Goal: Find specific page/section: Find specific page/section

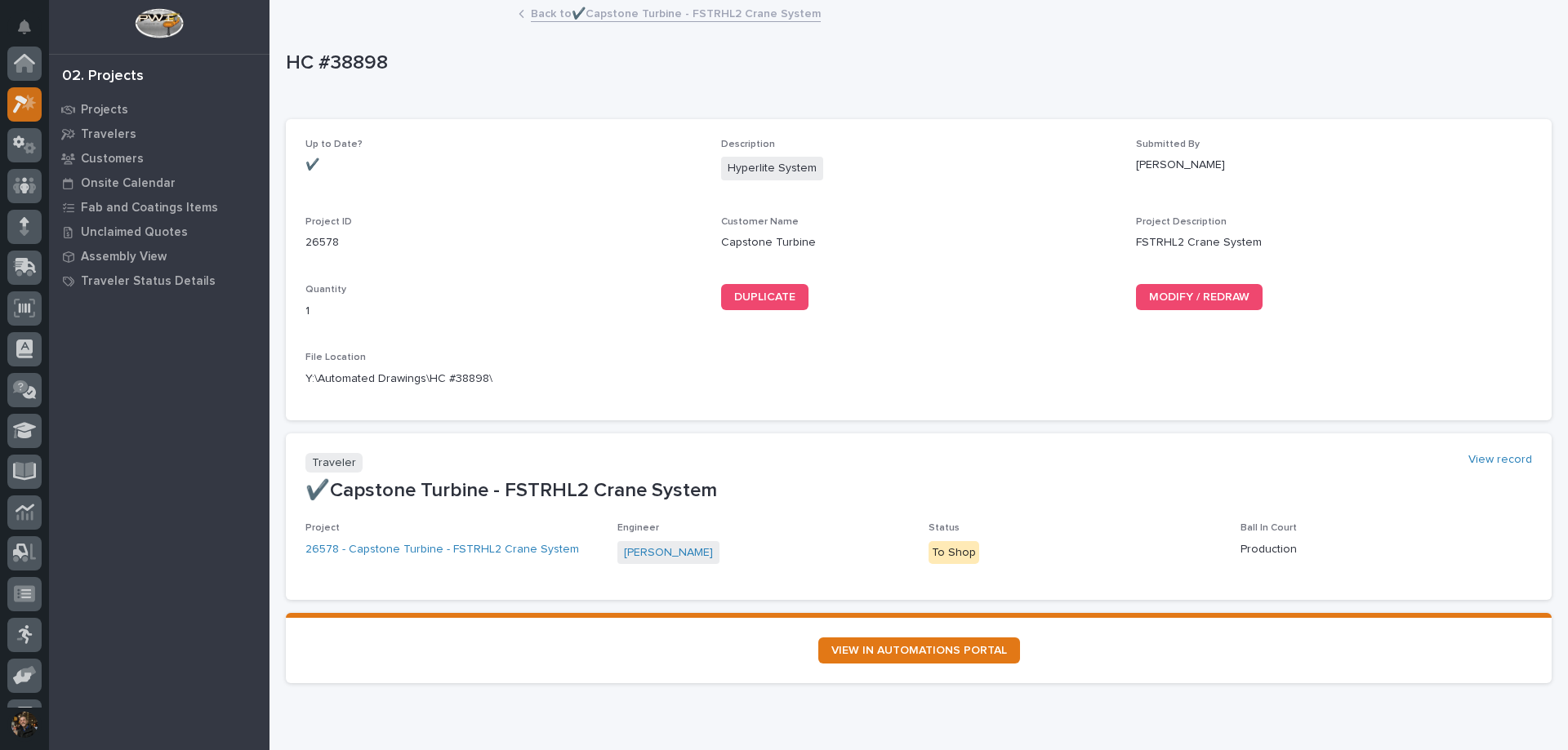
scroll to position [40, 0]
click at [29, 62] on icon at bounding box center [29, 61] width 13 height 16
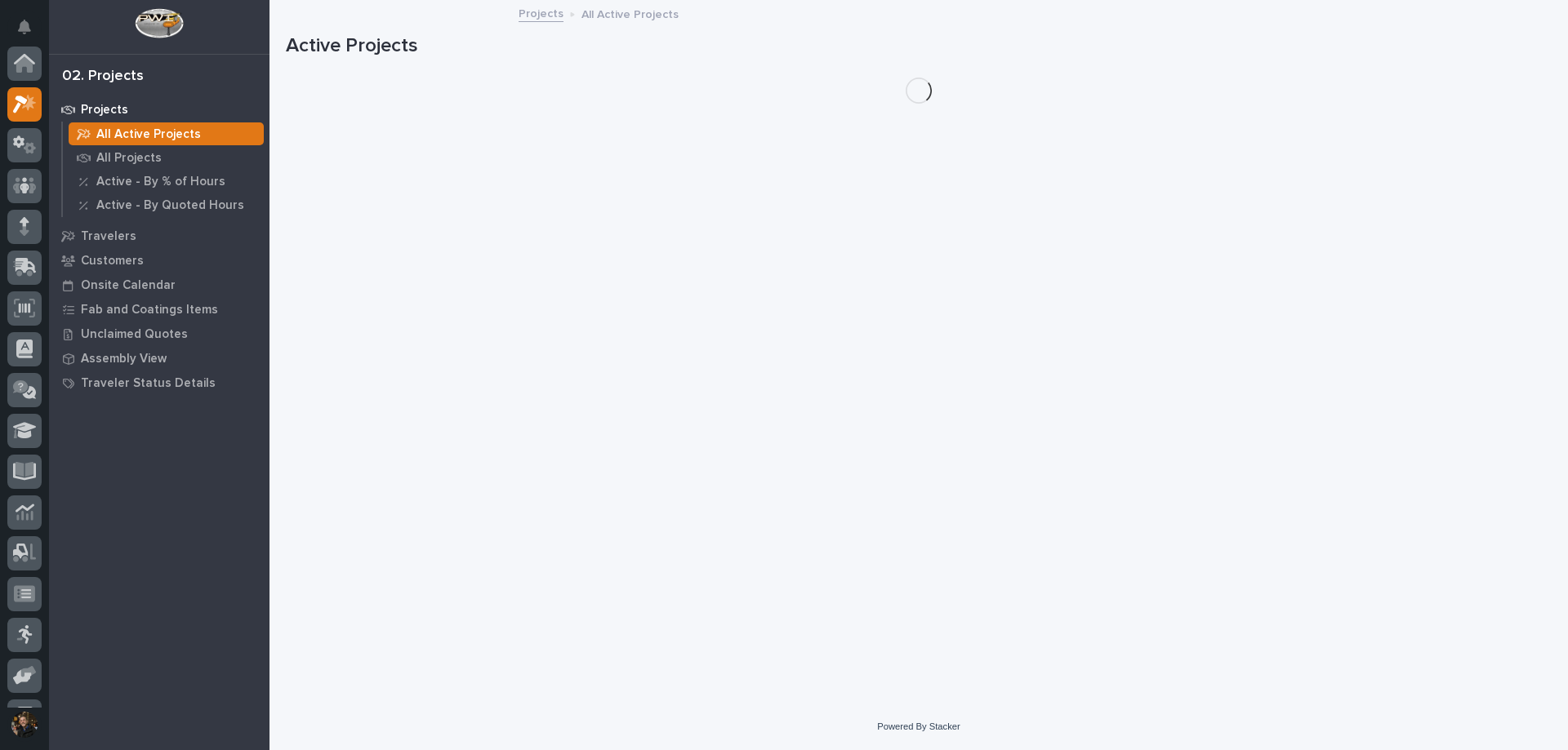
scroll to position [40, 0]
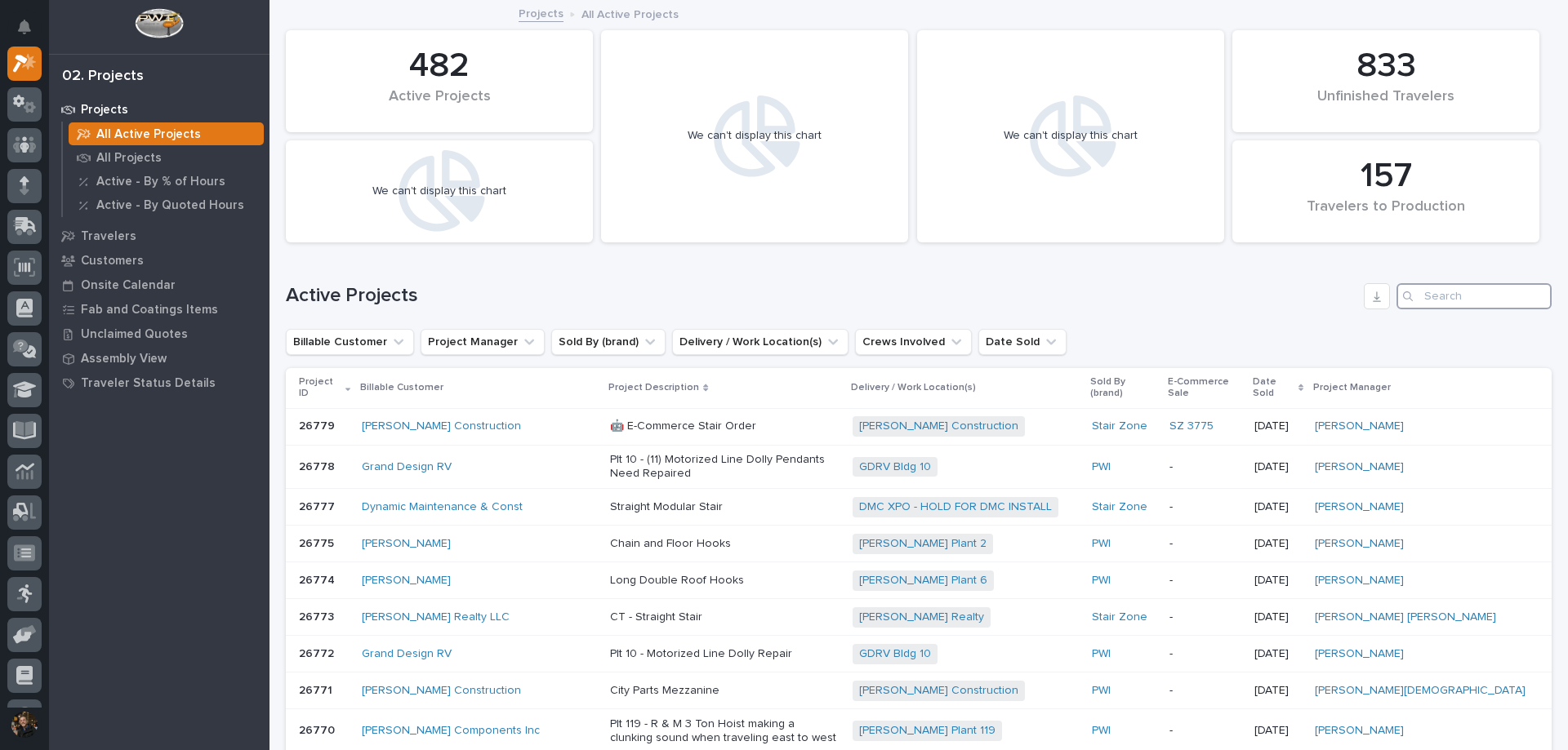
click at [1425, 296] on input "Search" at bounding box center [1474, 296] width 155 height 26
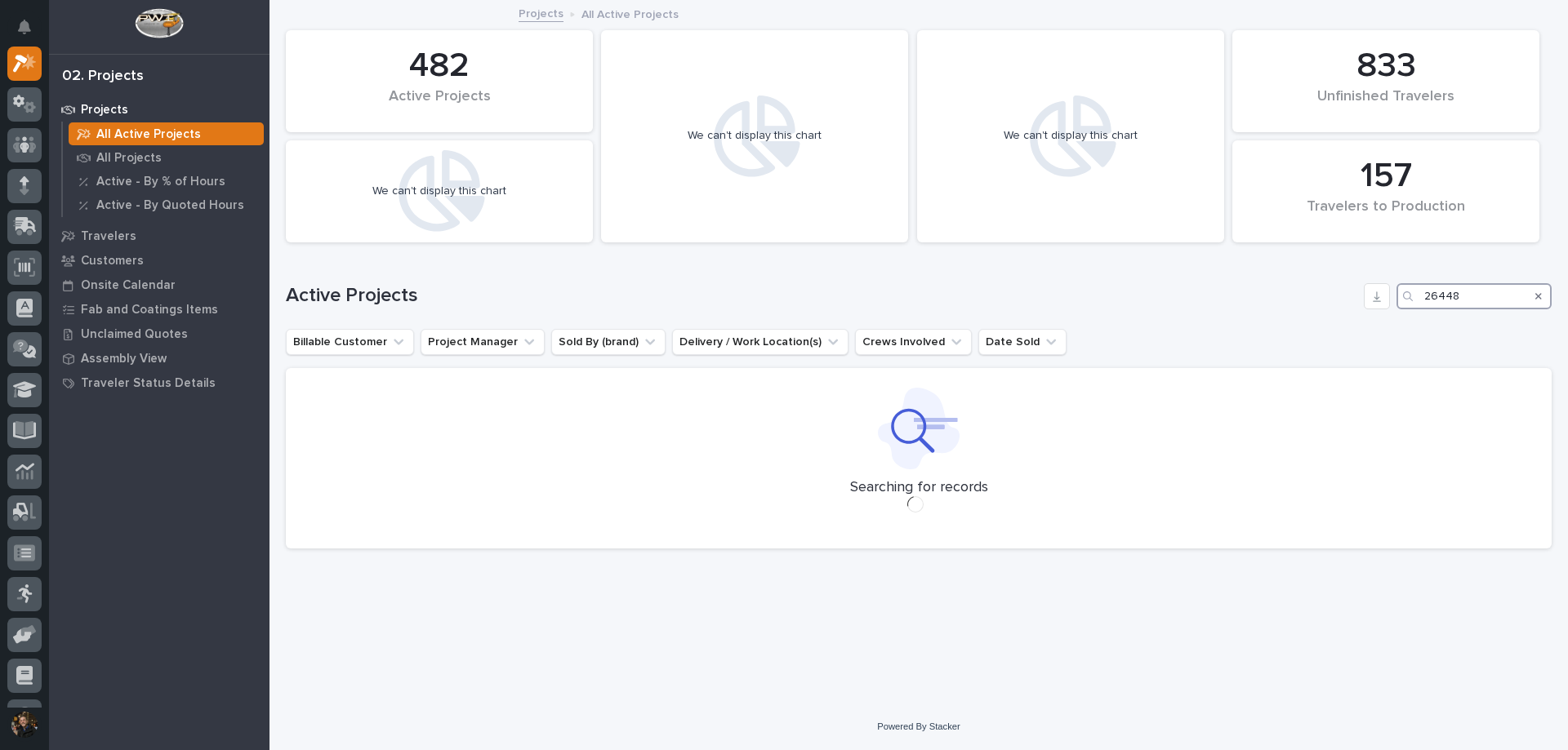
type input "26448"
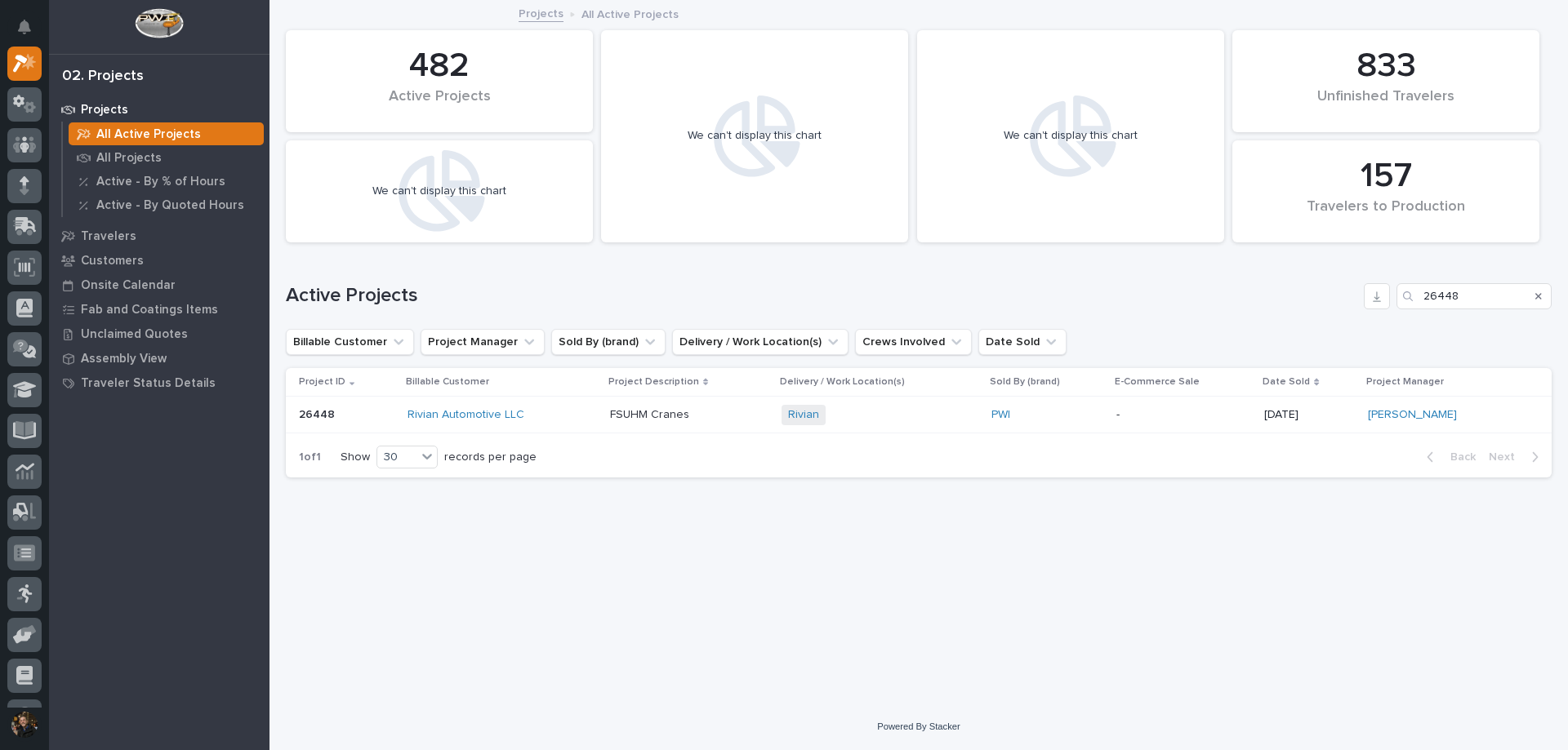
click at [566, 425] on div "Rivian Automotive LLC" at bounding box center [502, 415] width 189 height 27
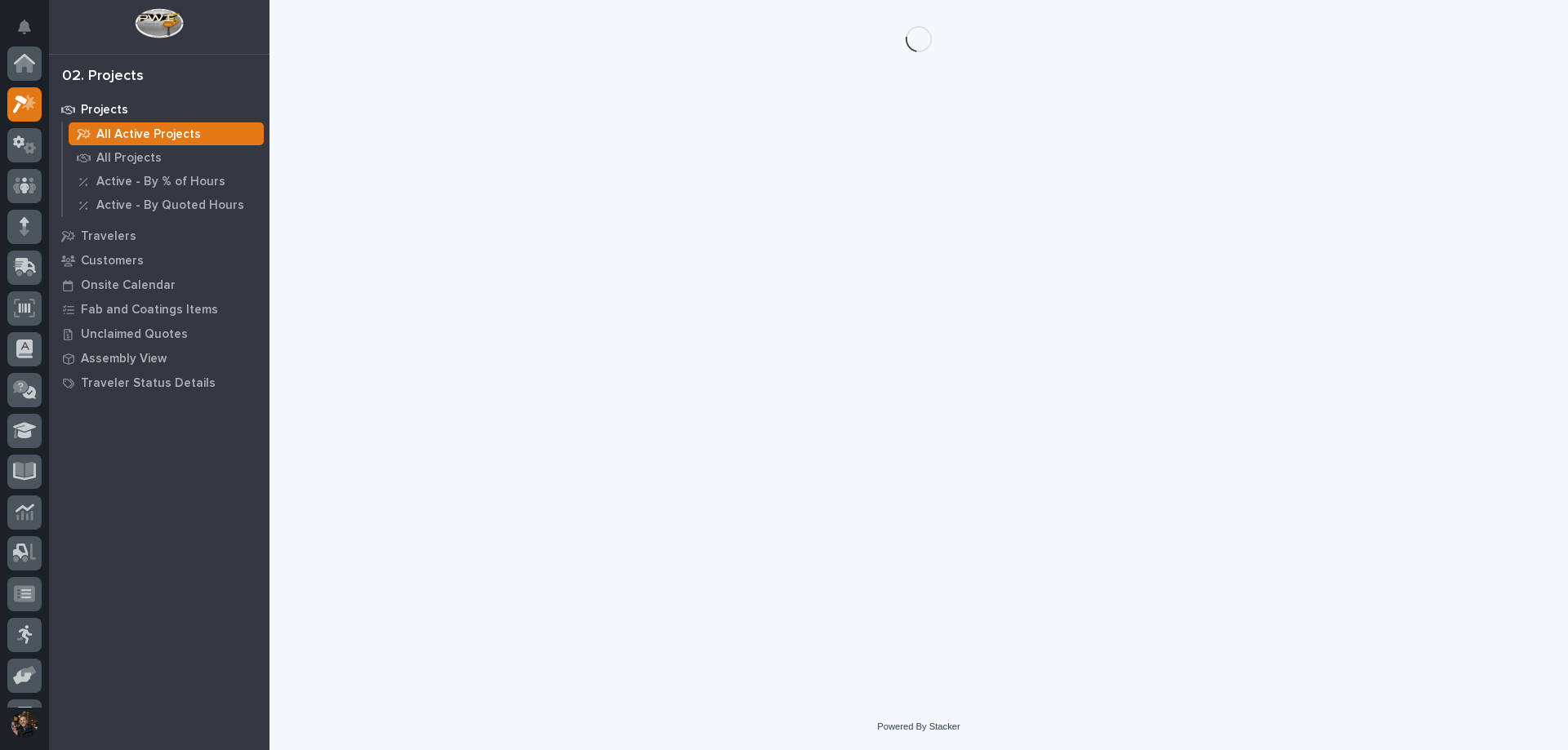
scroll to position [40, 0]
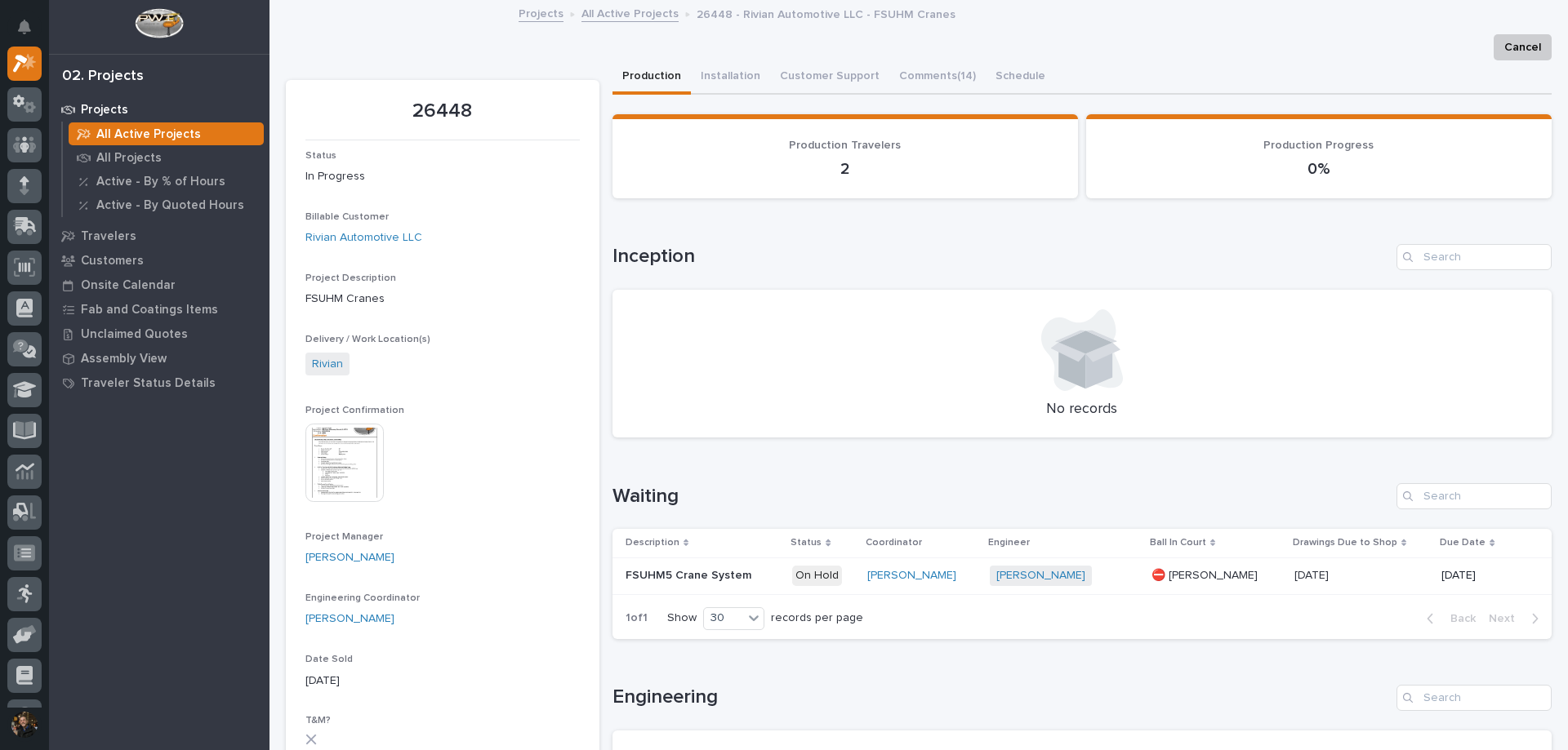
click at [776, 581] on p at bounding box center [702, 576] width 154 height 13
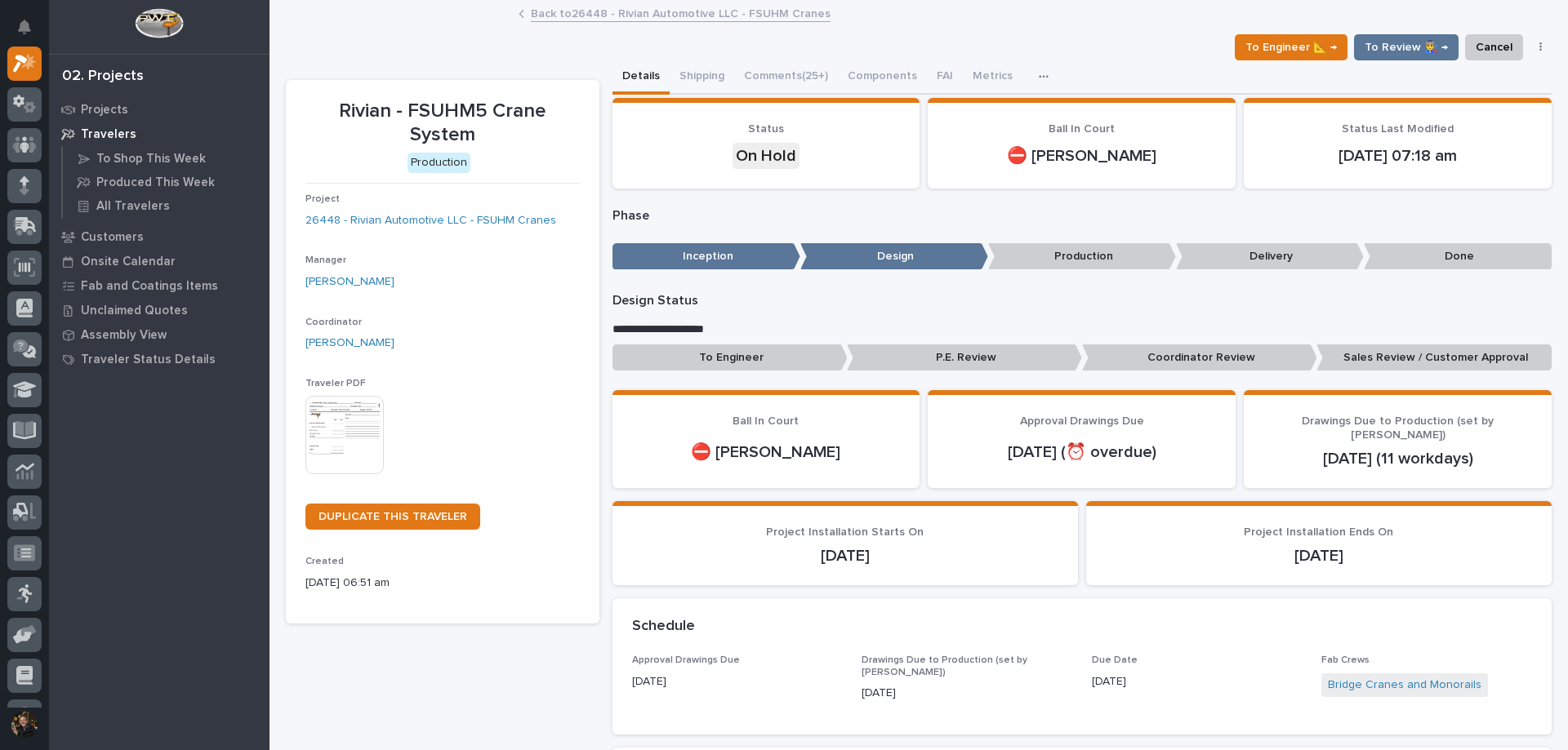
click at [522, 13] on div "Back to 26448 - Rivian Automotive LLC - FSUHM Cranes" at bounding box center [919, 14] width 817 height 23
click at [519, 15] on icon at bounding box center [521, 14] width 6 height 8
click at [540, 14] on link "Back to 26448 - Rivian Automotive LLC - FSUHM Cranes" at bounding box center [680, 13] width 300 height 19
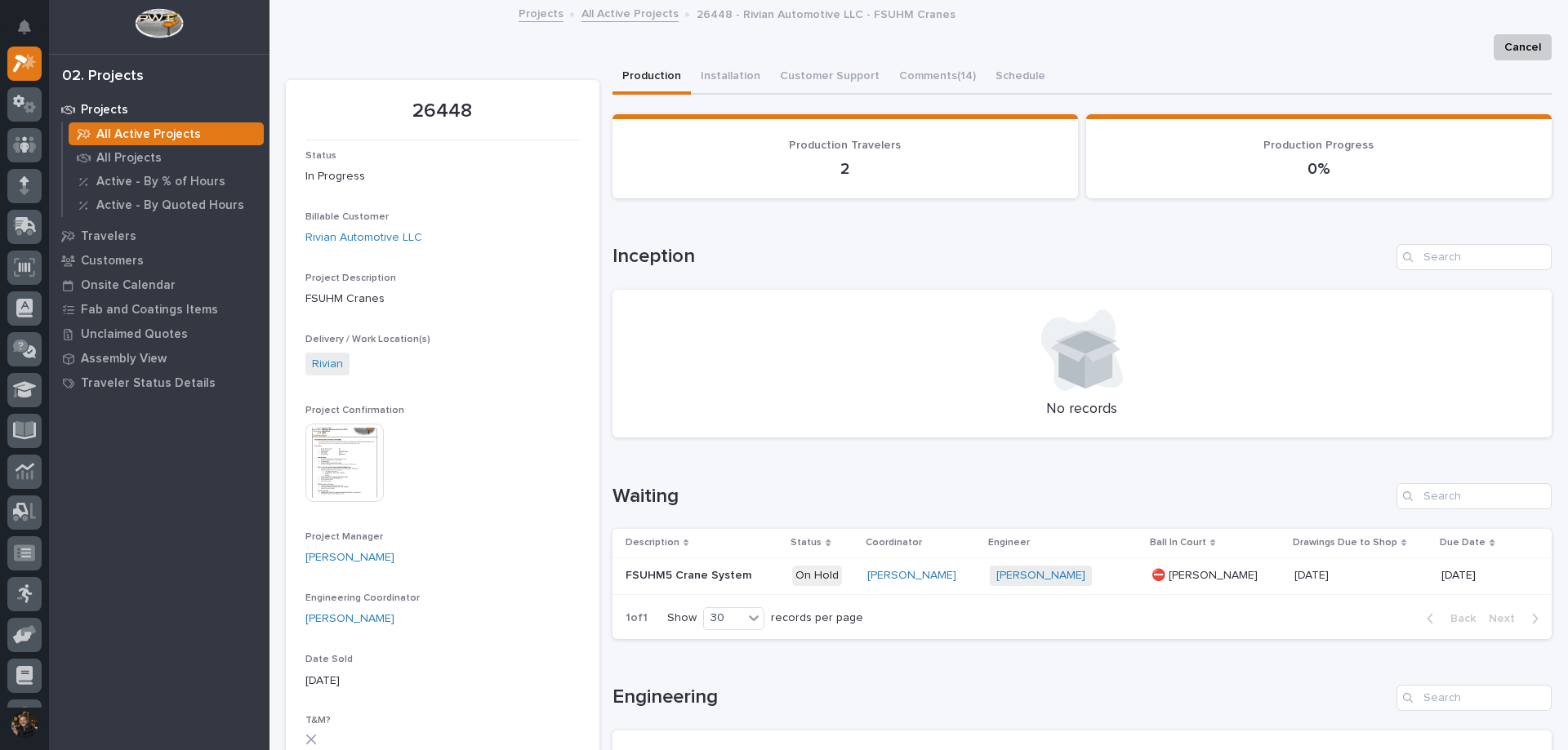
scroll to position [408, 0]
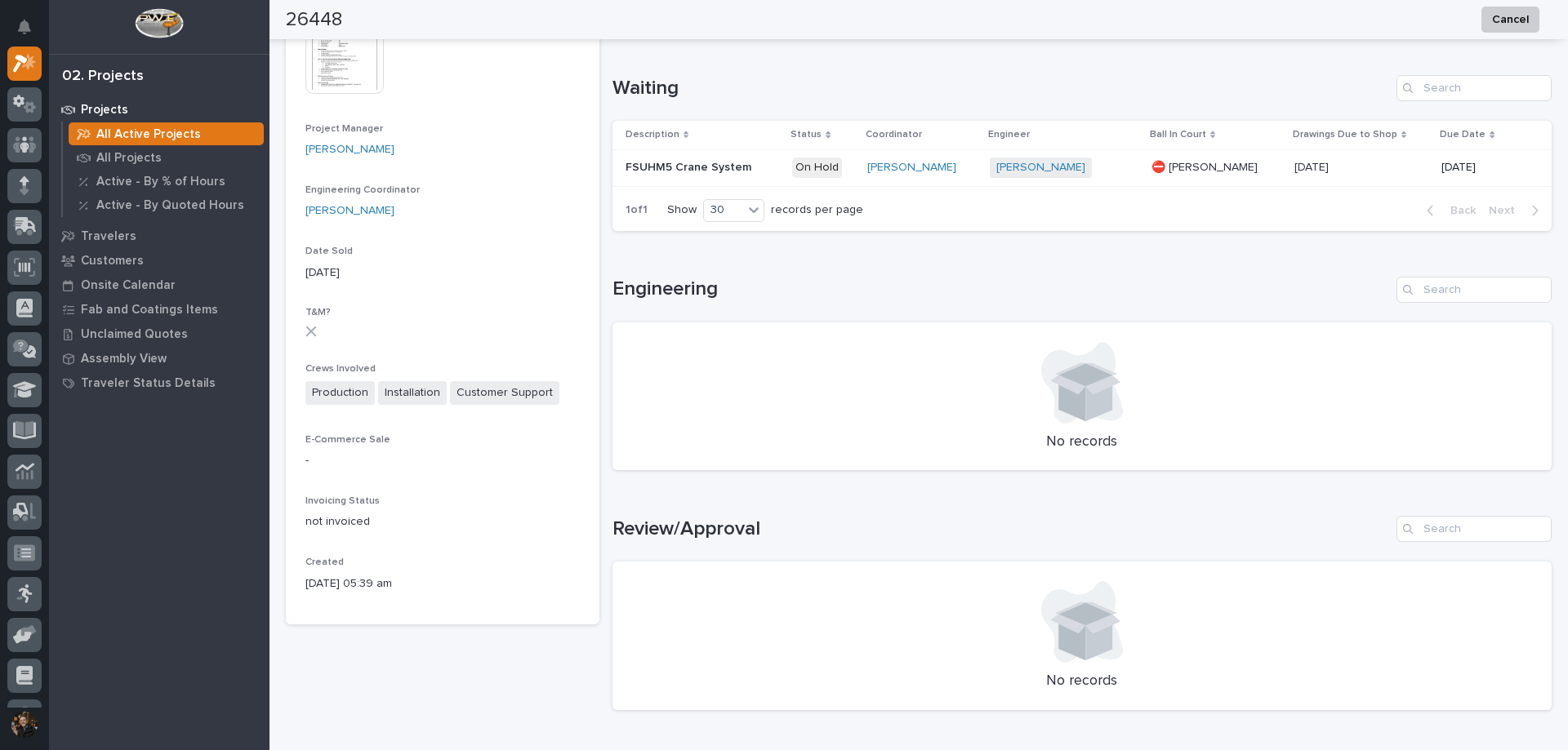
click at [756, 168] on p at bounding box center [702, 168] width 154 height 13
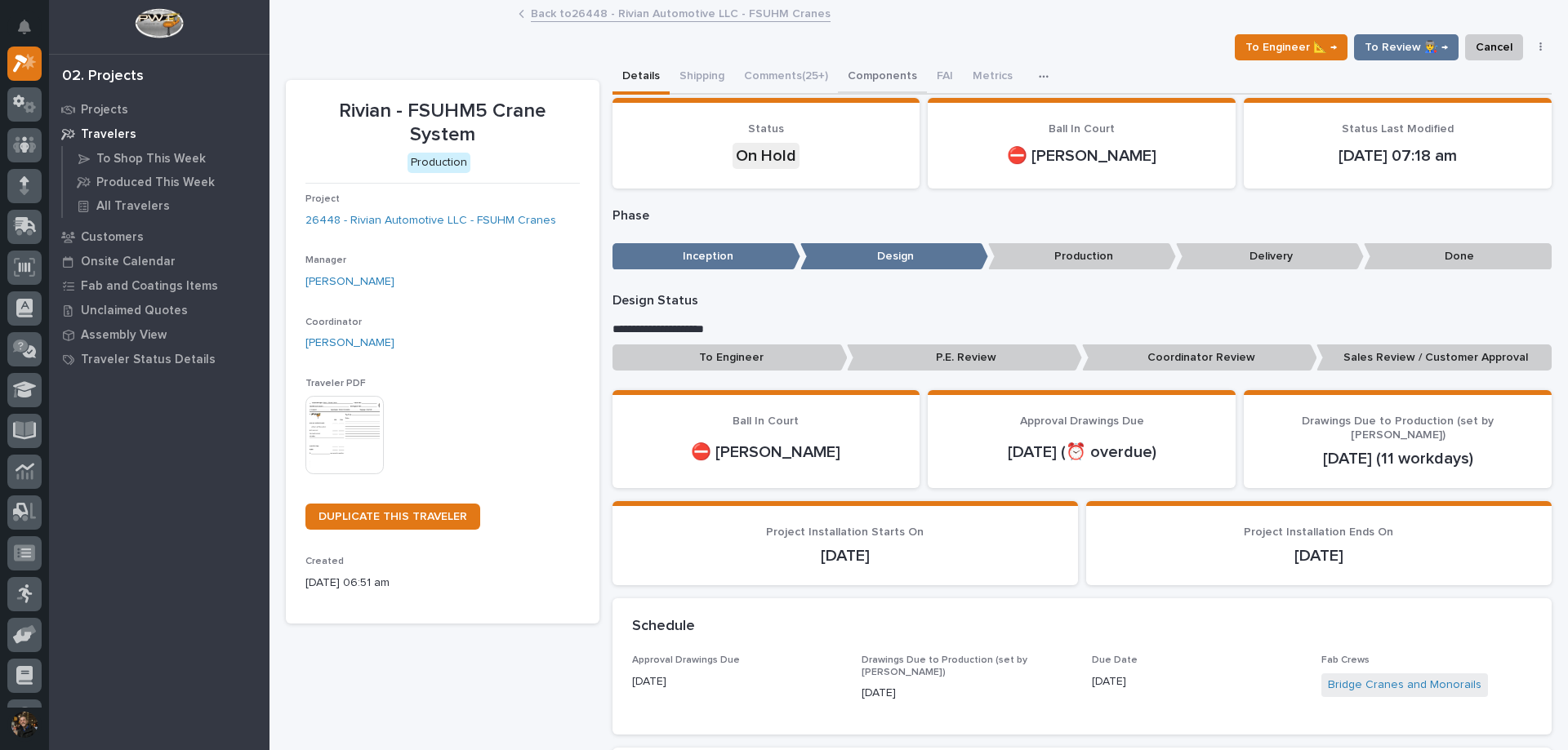
click at [983, 70] on button "Metrics" at bounding box center [992, 77] width 60 height 35
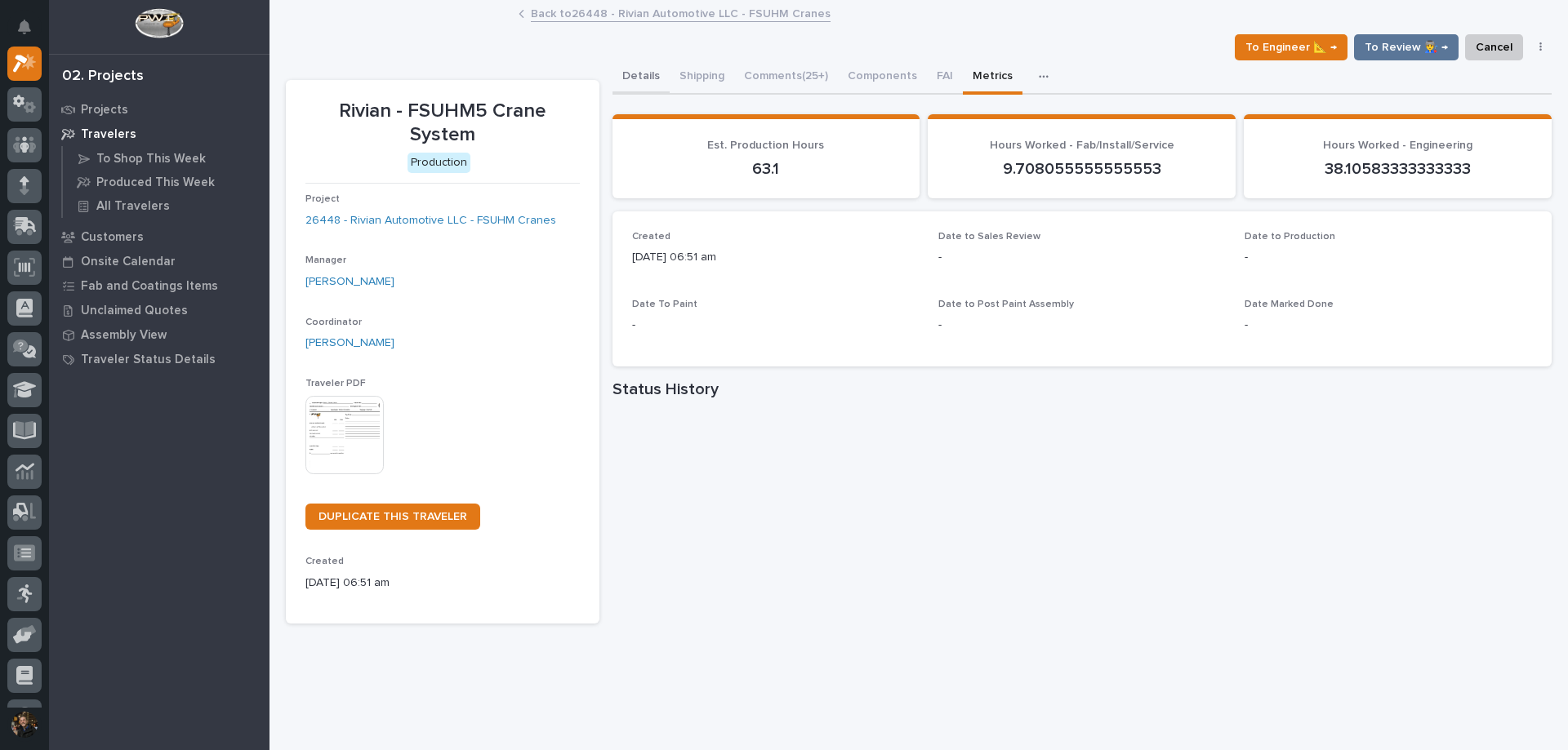
click at [623, 72] on button "Details" at bounding box center [641, 77] width 57 height 35
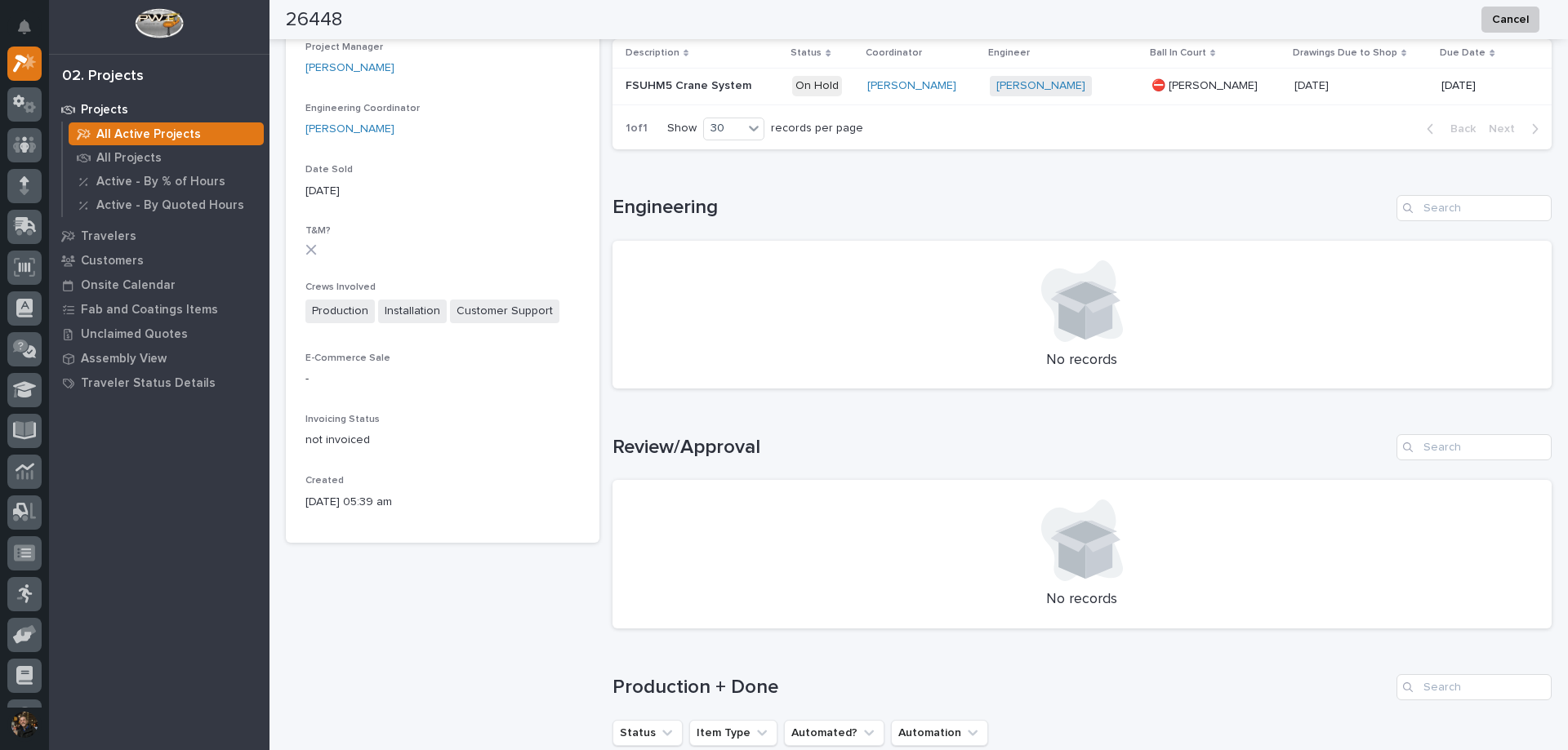
scroll to position [881, 0]
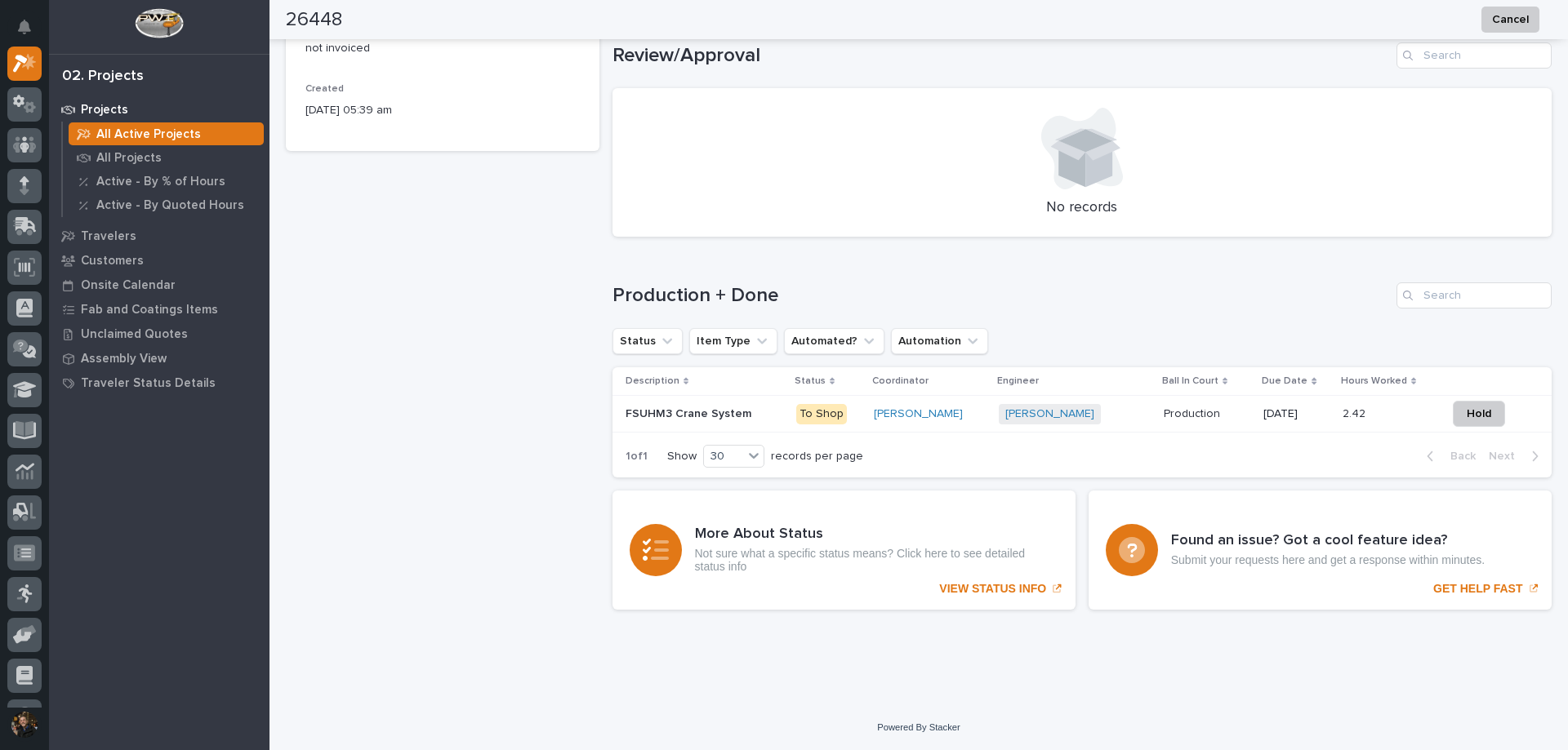
click at [754, 417] on p at bounding box center [704, 414] width 157 height 13
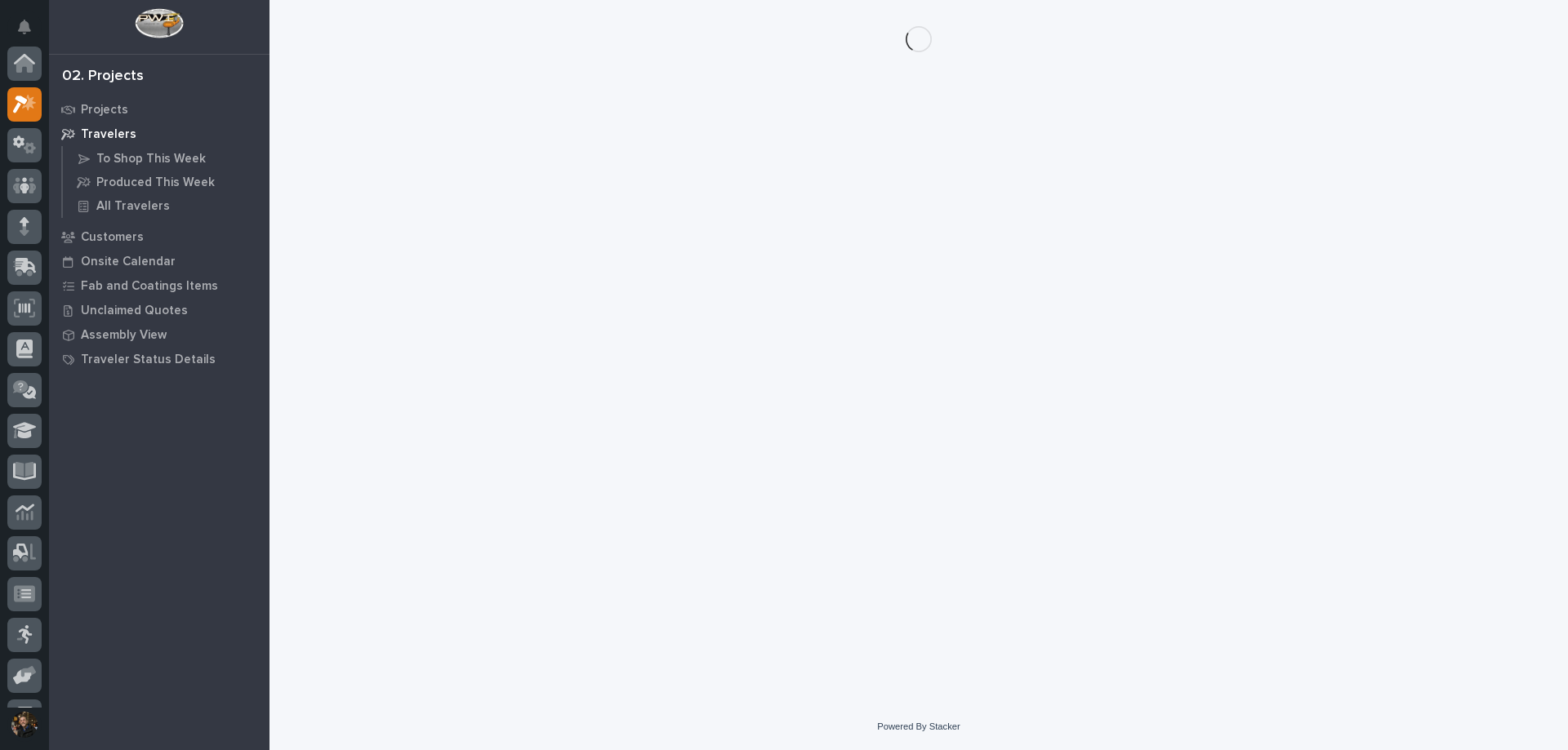
scroll to position [40, 0]
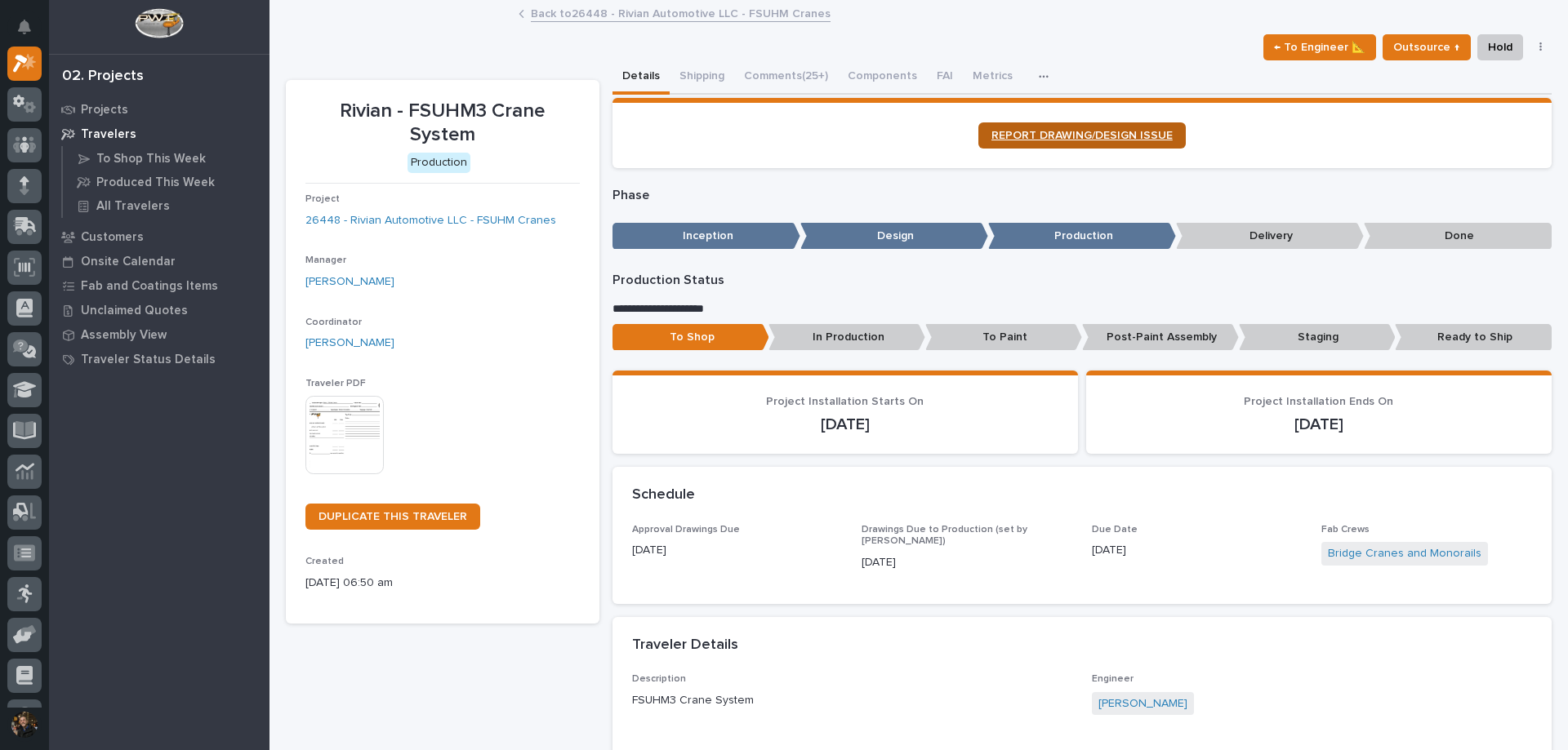
click at [1068, 136] on span "REPORT DRAWING/DESIGN ISSUE" at bounding box center [1081, 136] width 181 height 12
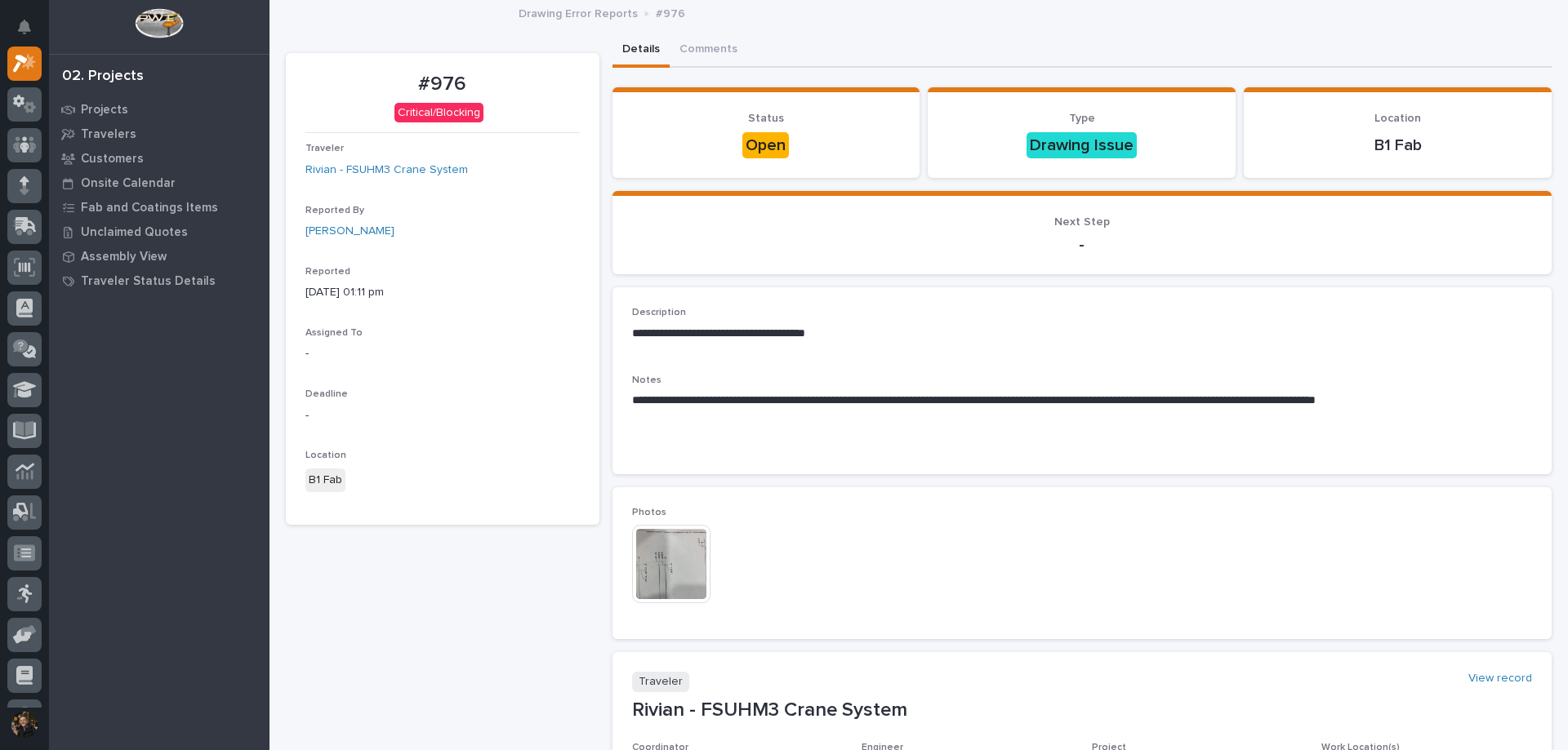
click at [675, 578] on img at bounding box center [671, 564] width 78 height 78
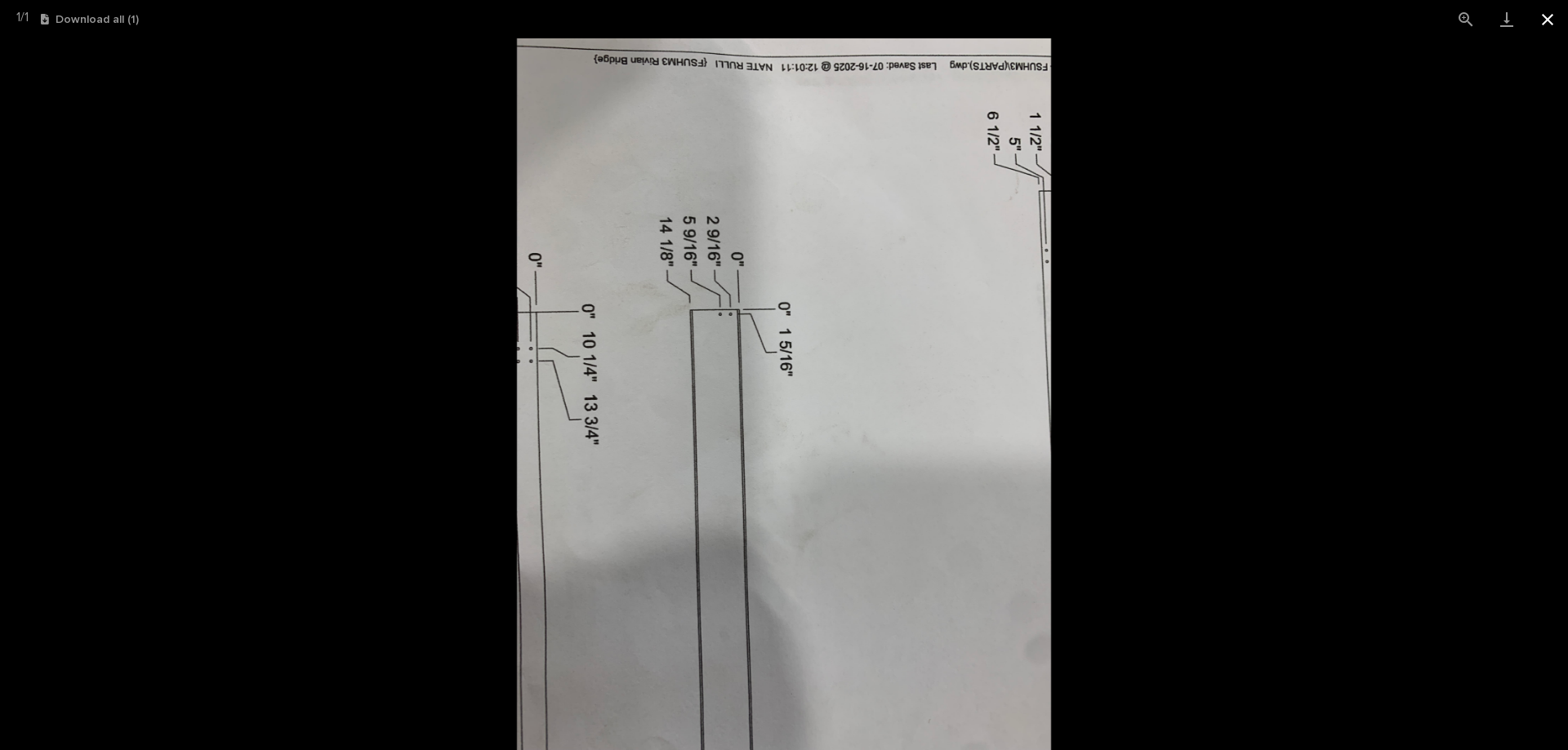
click at [1543, 21] on button "Close gallery" at bounding box center [1548, 19] width 40 height 39
